Goal: Transaction & Acquisition: Purchase product/service

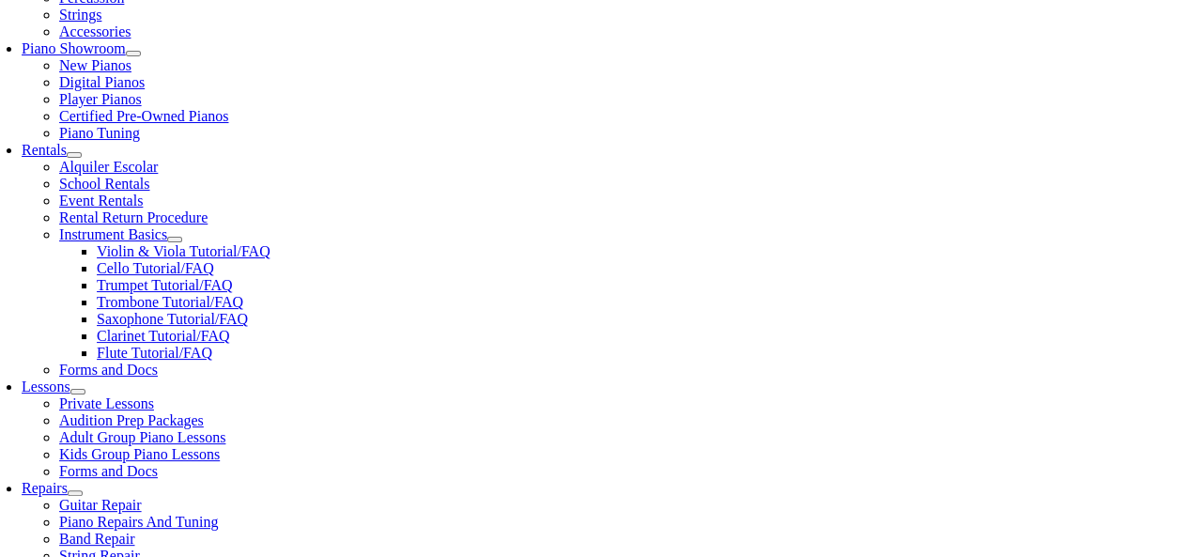
scroll to position [563, 0]
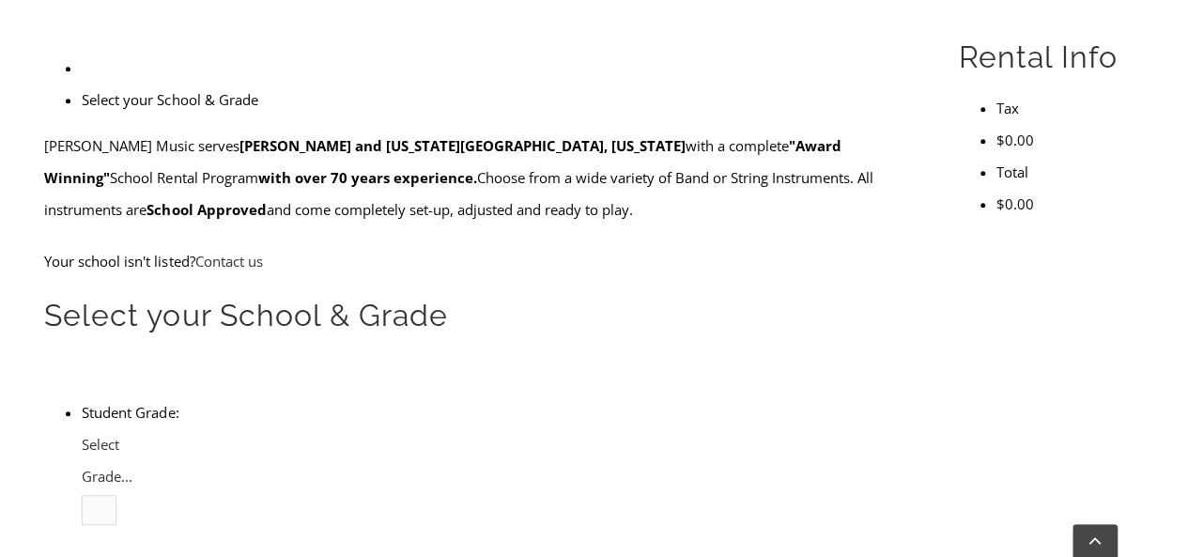
click at [132, 435] on span "Select Grade..." at bounding box center [107, 460] width 51 height 51
click at [119, 525] on li "3" at bounding box center [119, 541] width 0 height 32
type input "sta"
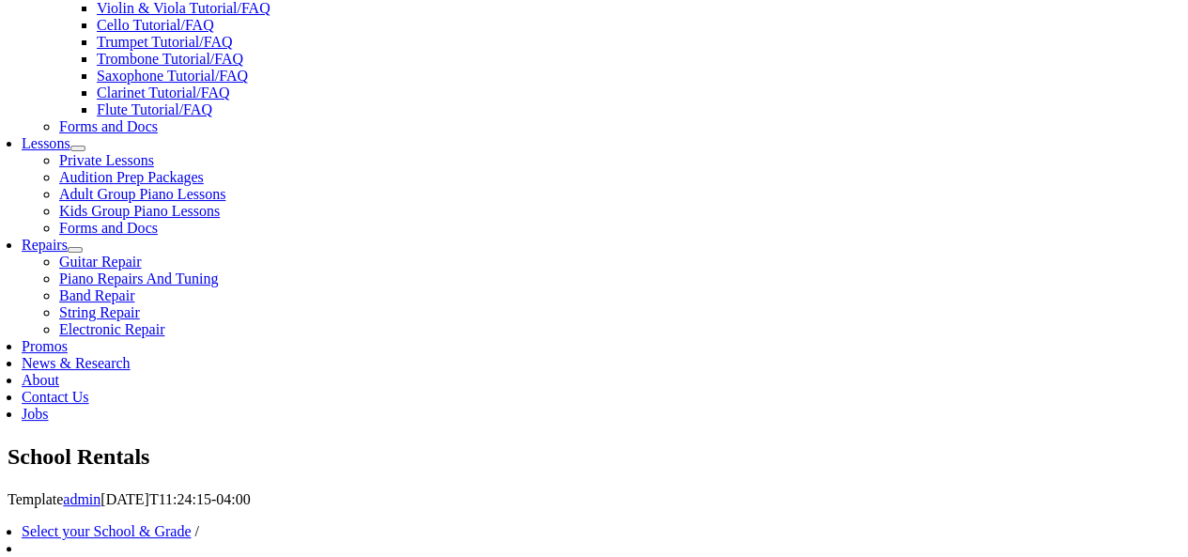
scroll to position [751, 0]
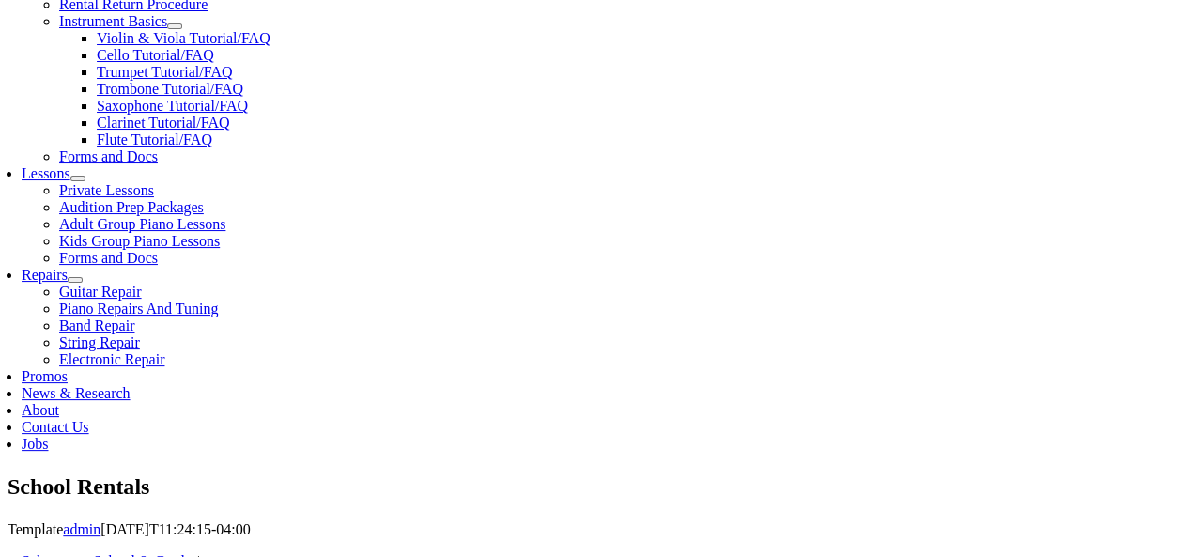
drag, startPoint x: 457, startPoint y: 407, endPoint x: 376, endPoint y: 395, distance: 81.5
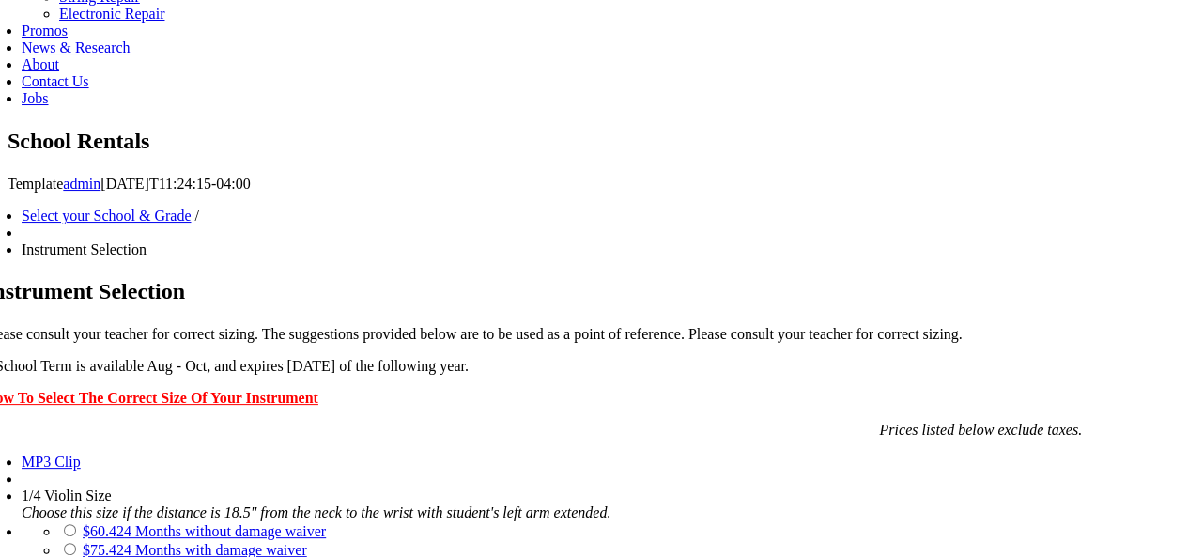
scroll to position [1127, 0]
